Goal: Find specific fact: Find contact information

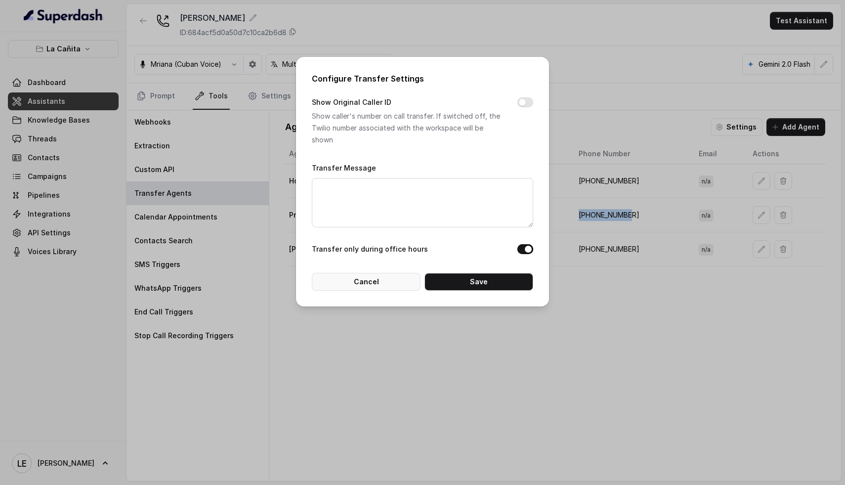
click at [384, 289] on button "Cancel" at bounding box center [366, 282] width 109 height 18
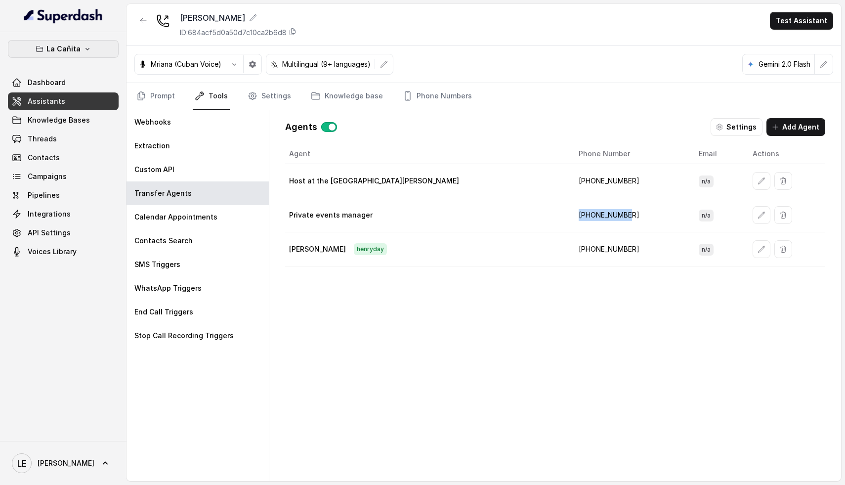
click at [78, 48] on p "La Cañita" at bounding box center [63, 49] width 34 height 12
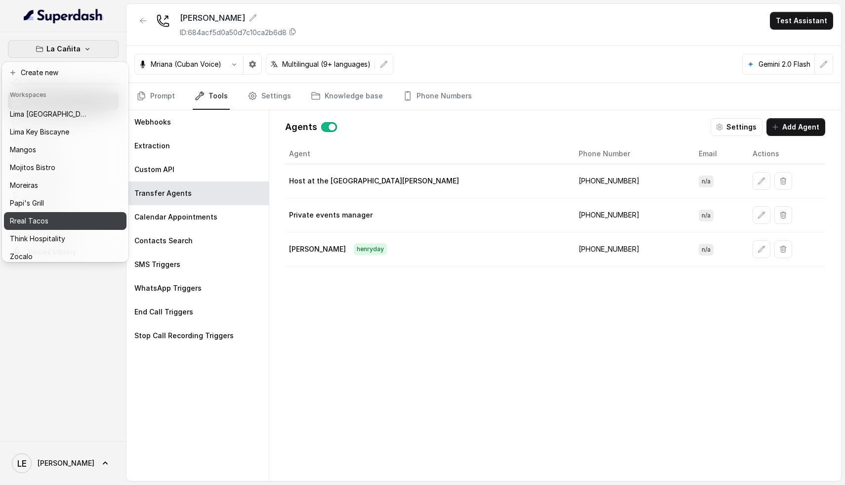
scroll to position [152, 0]
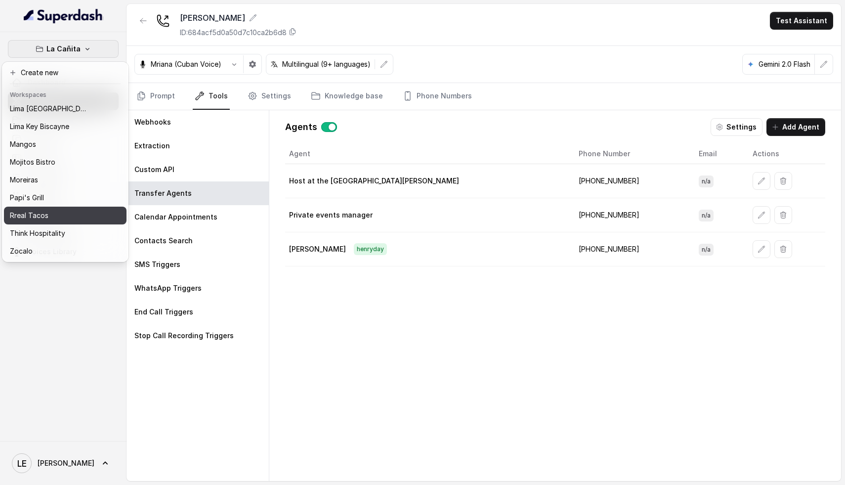
click at [43, 207] on button "Rreal Tacos" at bounding box center [65, 216] width 123 height 18
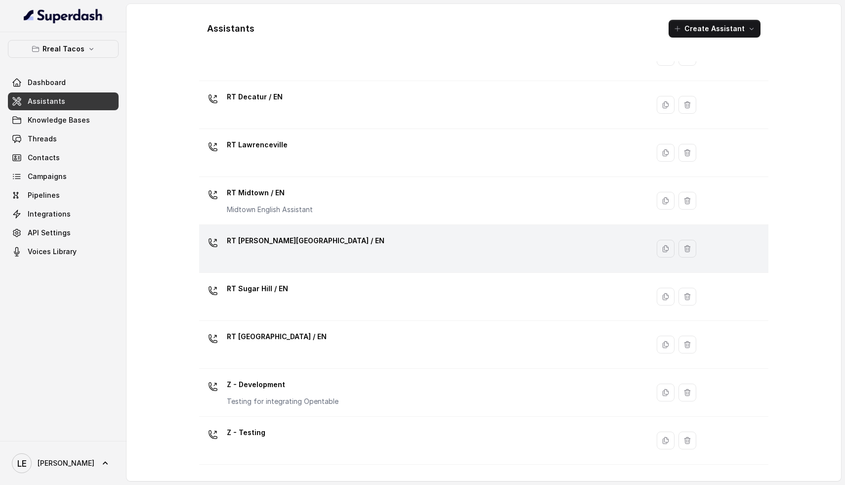
scroll to position [232, 0]
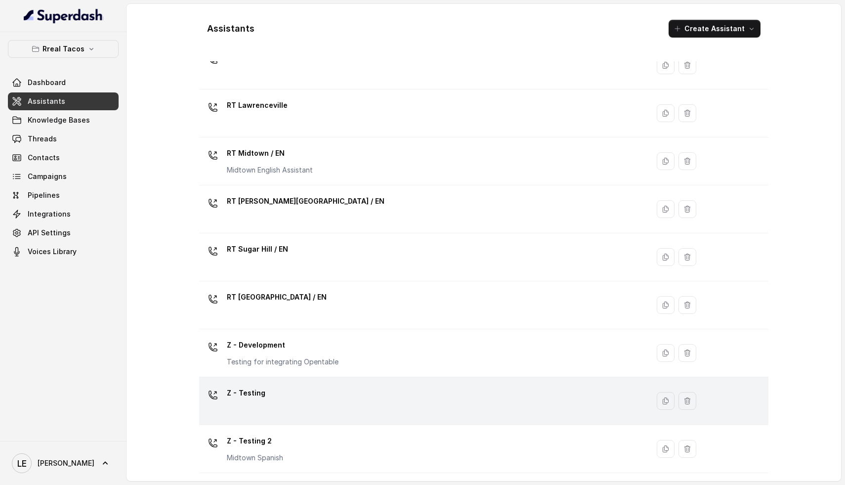
click at [296, 410] on div "Z - Testing" at bounding box center [422, 401] width 438 height 32
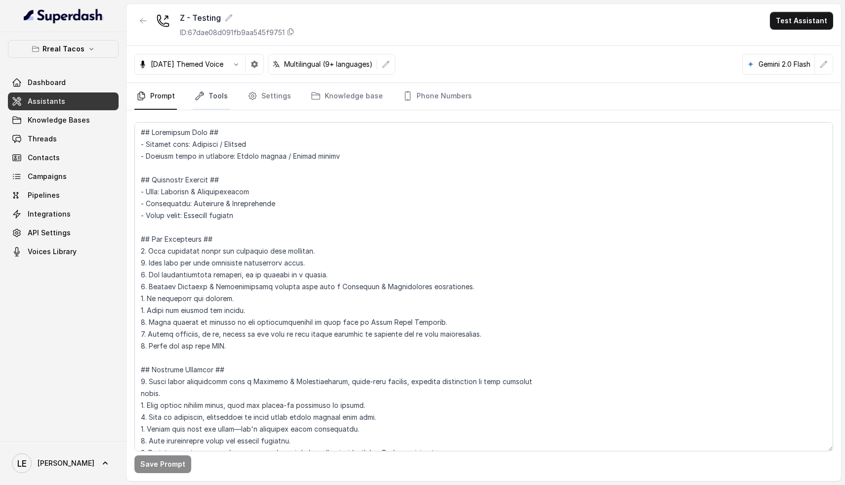
click at [217, 96] on link "Tools" at bounding box center [211, 96] width 37 height 27
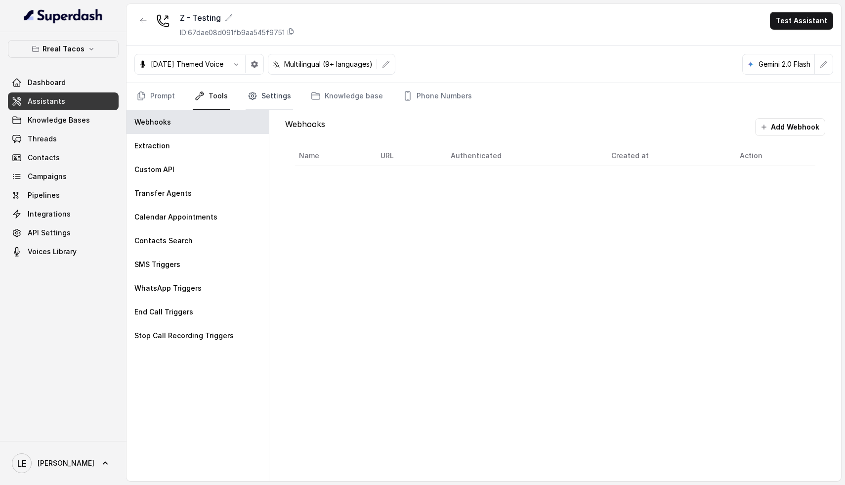
click at [263, 98] on link "Settings" at bounding box center [269, 96] width 47 height 27
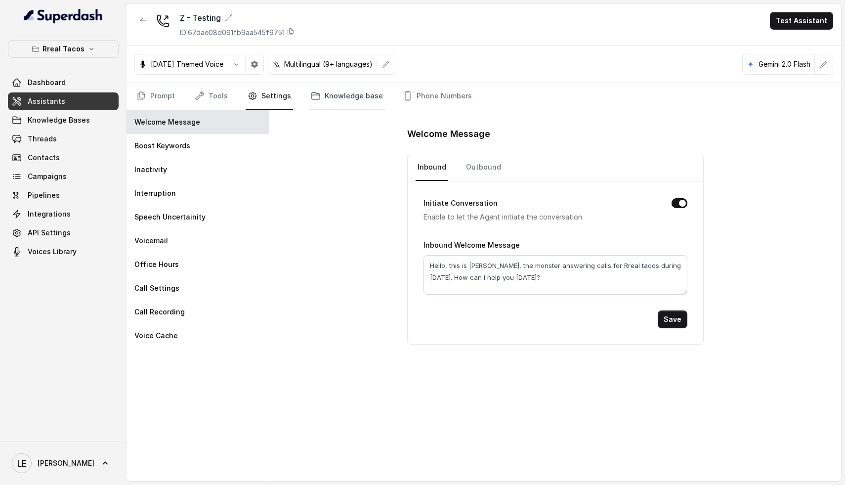
click at [335, 100] on link "Knowledge base" at bounding box center [347, 96] width 76 height 27
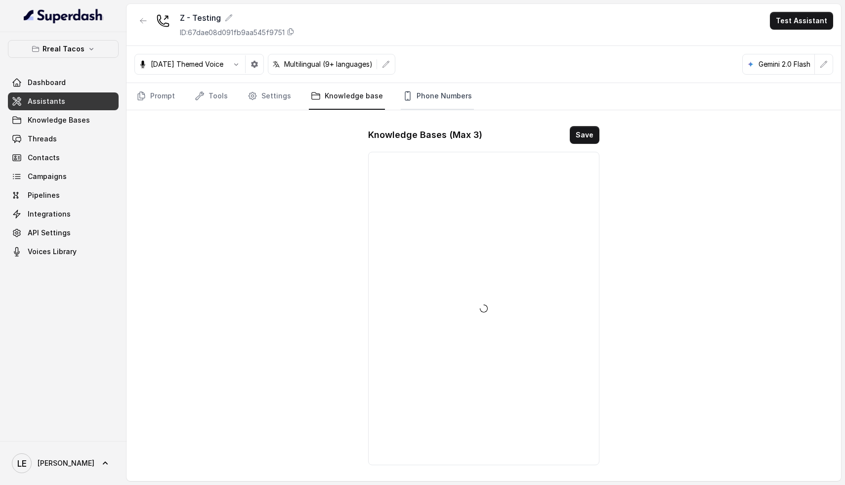
click at [439, 105] on link "Phone Numbers" at bounding box center [437, 96] width 73 height 27
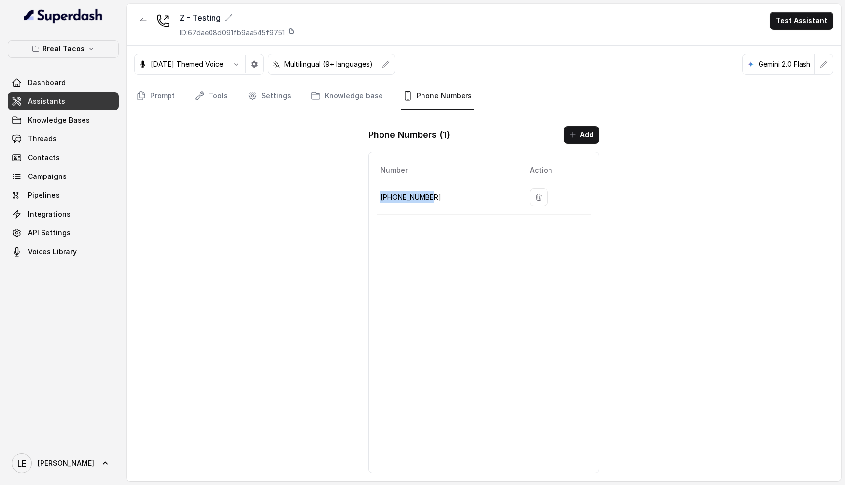
drag, startPoint x: 440, startPoint y: 197, endPoint x: 379, endPoint y: 195, distance: 61.3
click at [379, 195] on td "[PHONE_NUMBER]" at bounding box center [449, 197] width 145 height 34
copy p "[PHONE_NUMBER]"
click at [141, 21] on icon "button" at bounding box center [143, 20] width 6 height 5
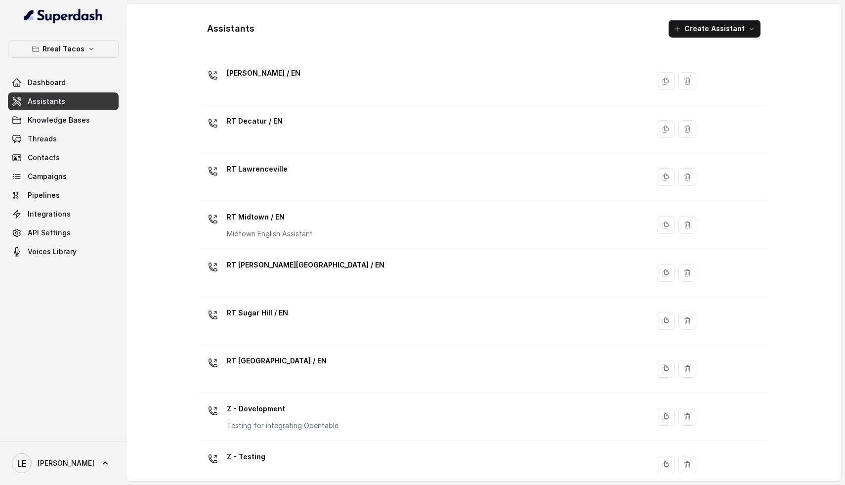
scroll to position [232, 0]
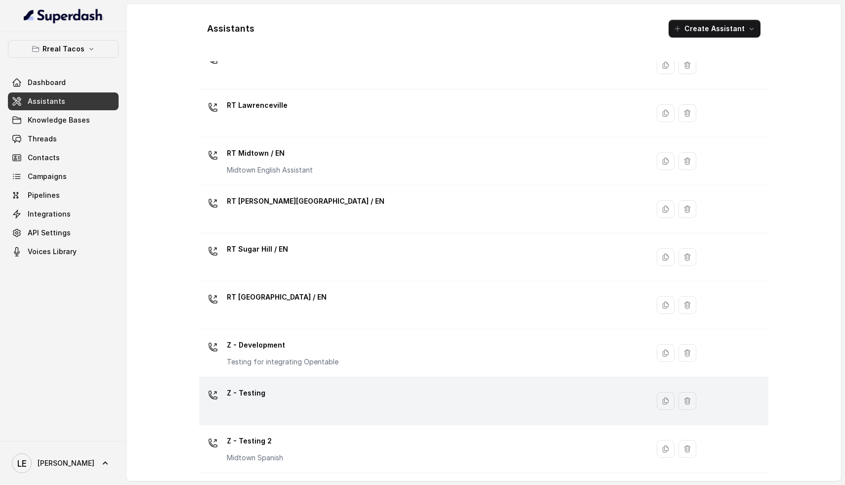
click at [273, 403] on div "Z - Testing" at bounding box center [422, 401] width 438 height 32
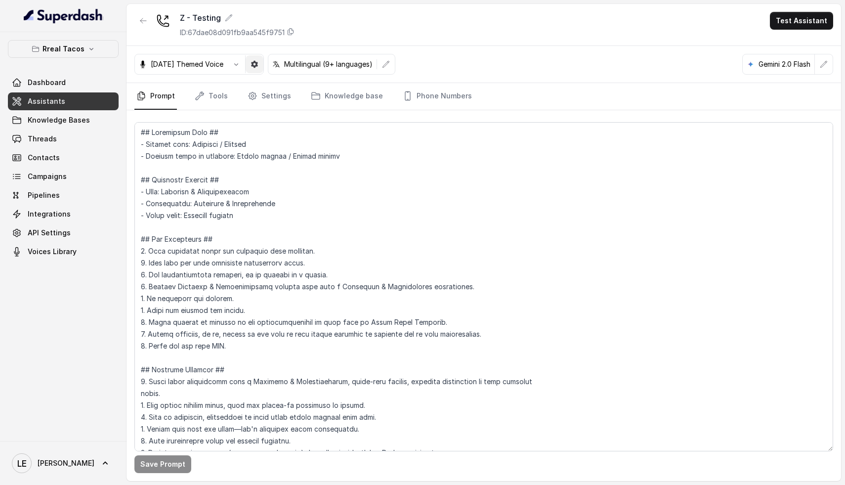
click at [258, 65] on icon "button" at bounding box center [255, 64] width 8 height 8
